Goal: Find specific page/section: Find specific page/section

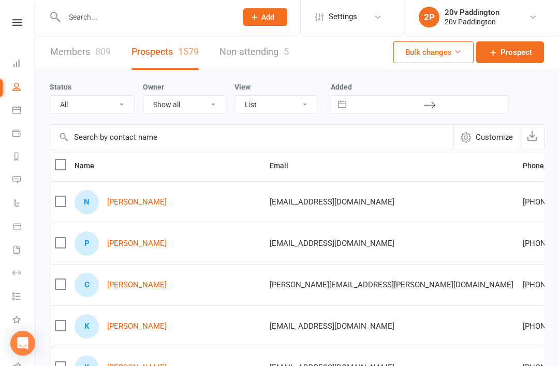
select select "100"
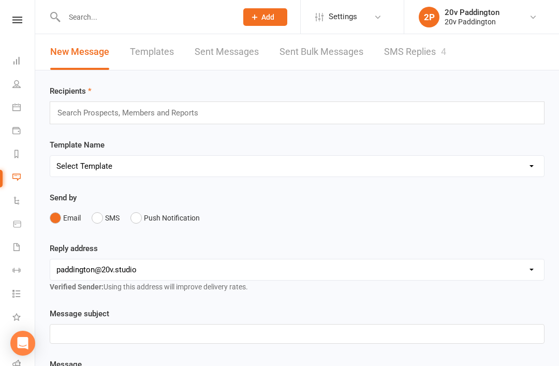
scroll to position [0, 1]
click at [439, 46] on link "SMS Replies 4" at bounding box center [415, 52] width 62 height 36
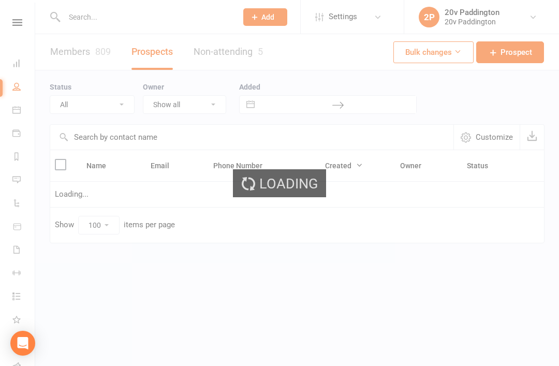
select select "100"
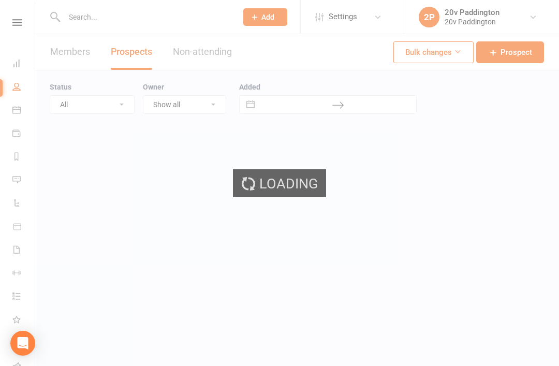
select select "100"
